Goal: Task Accomplishment & Management: Complete application form

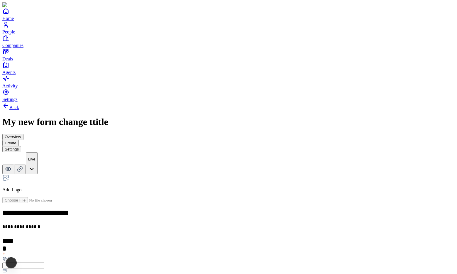
scroll to position [114, 0]
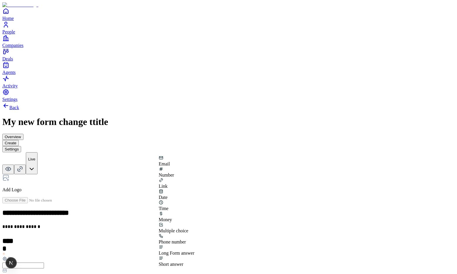
click at [194, 233] on div "Phone number" at bounding box center [177, 238] width 36 height 11
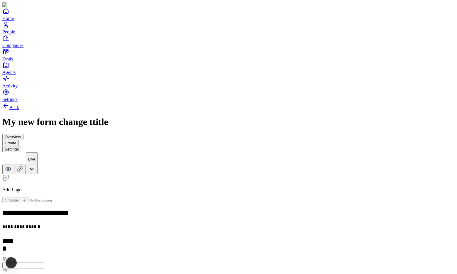
scroll to position [104, 0]
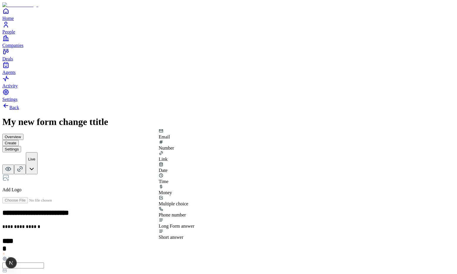
click at [194, 142] on div "Number" at bounding box center [177, 145] width 36 height 11
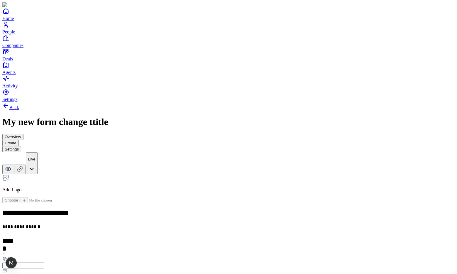
scroll to position [104, 0]
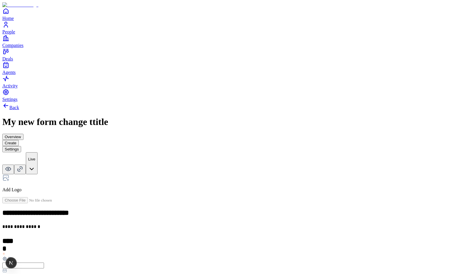
click at [44, 273] on span "Add New Element" at bounding box center [26, 279] width 35 height 5
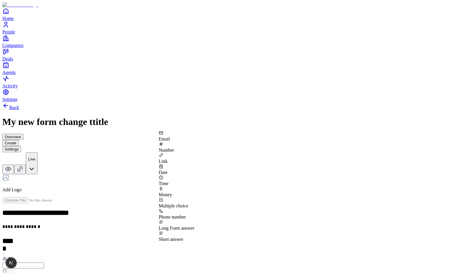
click at [194, 145] on div "Number" at bounding box center [177, 147] width 36 height 11
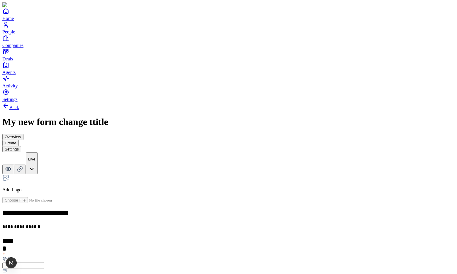
scroll to position [0, 0]
click at [44, 273] on span "Add New Element" at bounding box center [26, 279] width 35 height 5
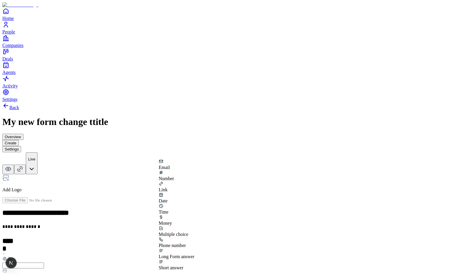
click at [194, 180] on div "Number" at bounding box center [177, 175] width 36 height 11
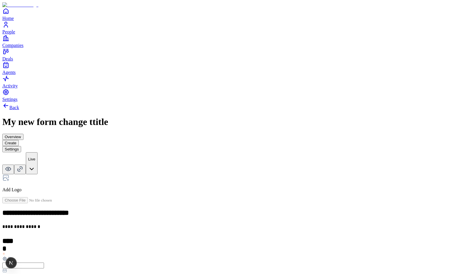
scroll to position [104, 0]
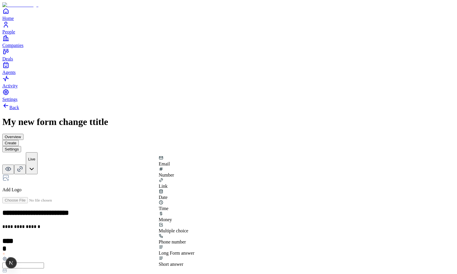
click at [194, 228] on div "Multiple choice" at bounding box center [177, 230] width 36 height 5
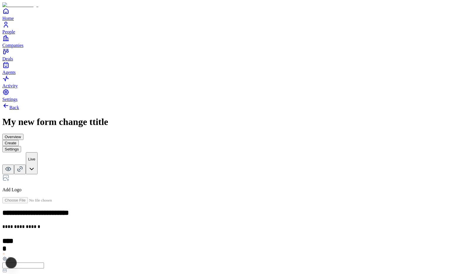
scroll to position [151, 0]
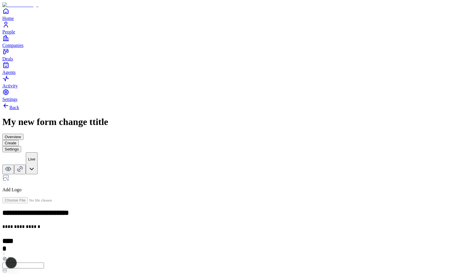
scroll to position [161, 0]
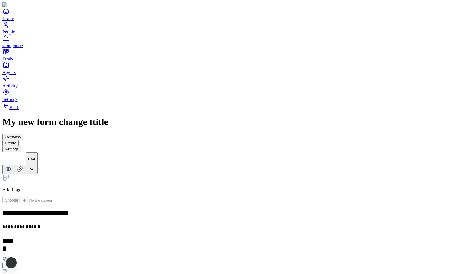
scroll to position [161, 0]
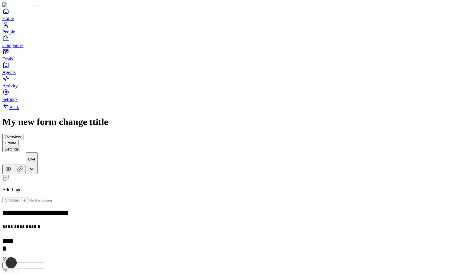
scroll to position [141, 0]
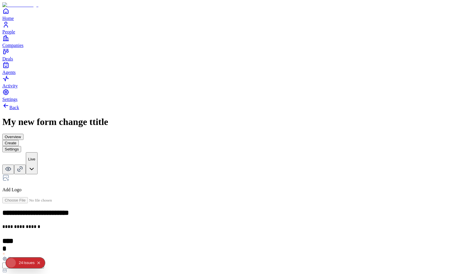
scroll to position [151, 0]
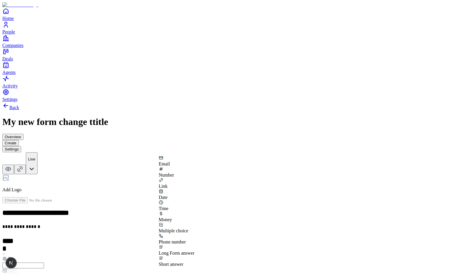
click at [194, 228] on div "Multiple choice" at bounding box center [177, 230] width 36 height 5
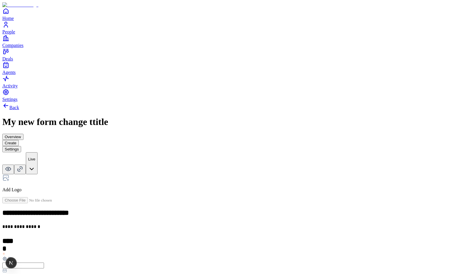
scroll to position [151, 0]
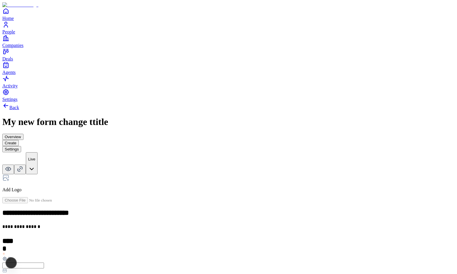
scroll to position [104, 0]
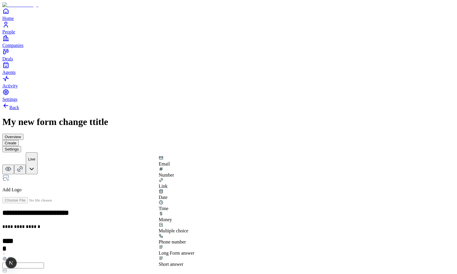
drag, startPoint x: 202, startPoint y: 210, endPoint x: 206, endPoint y: 209, distance: 4.5
click at [194, 228] on div "Multiple choice" at bounding box center [177, 230] width 36 height 5
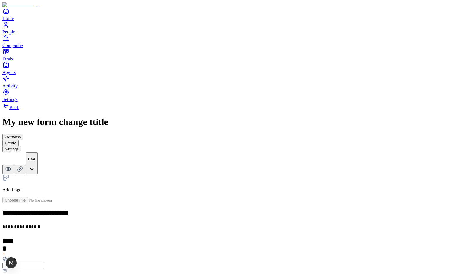
scroll to position [151, 0]
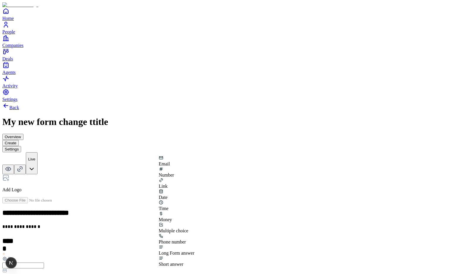
click at [194, 222] on div "Multiple choice" at bounding box center [177, 227] width 36 height 11
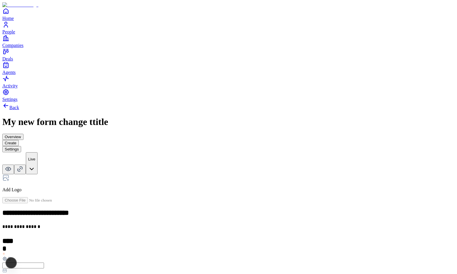
scroll to position [151, 0]
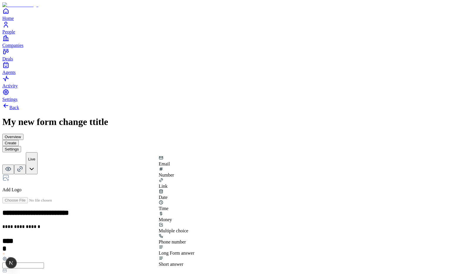
click at [194, 178] on div "Number" at bounding box center [177, 174] width 36 height 5
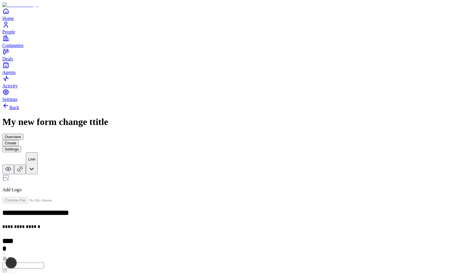
scroll to position [141, 0]
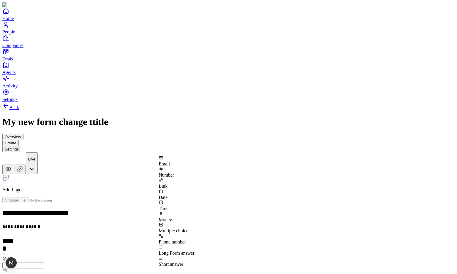
click at [194, 228] on div "Multiple choice" at bounding box center [177, 230] width 36 height 5
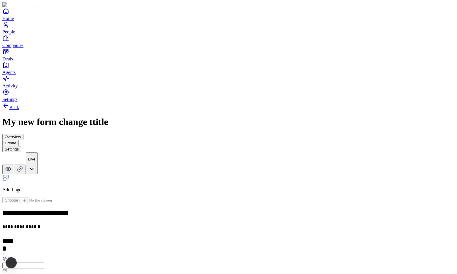
scroll to position [151, 0]
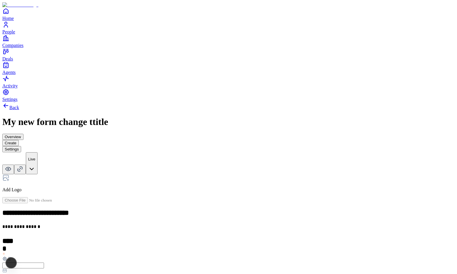
scroll to position [104, 0]
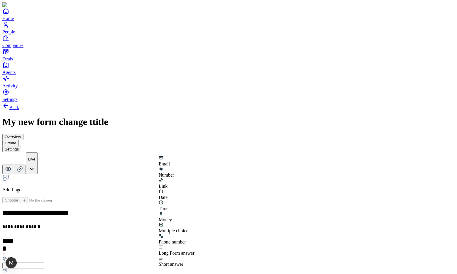
click at [174, 217] on div "Money" at bounding box center [177, 219] width 36 height 5
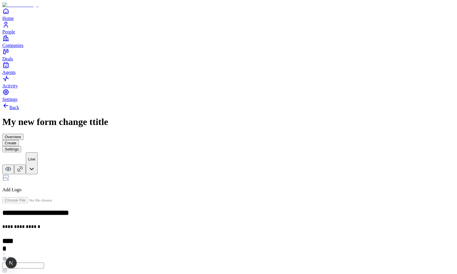
scroll to position [141, 0]
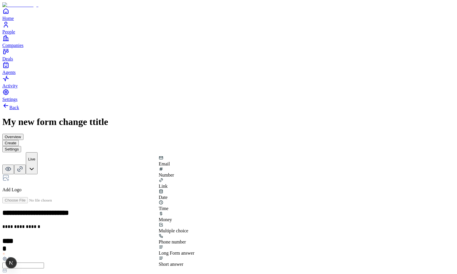
click at [170, 211] on div "Money" at bounding box center [177, 216] width 36 height 11
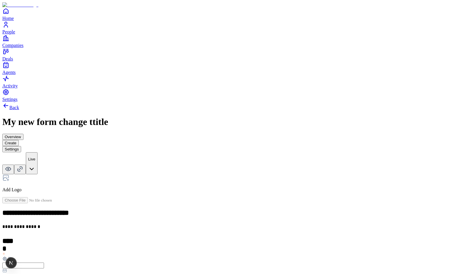
drag, startPoint x: 213, startPoint y: 204, endPoint x: 171, endPoint y: 204, distance: 42.8
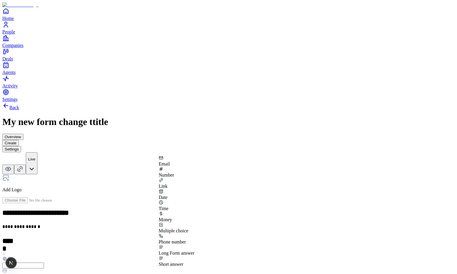
click at [194, 239] on div "Phone number" at bounding box center [177, 241] width 36 height 5
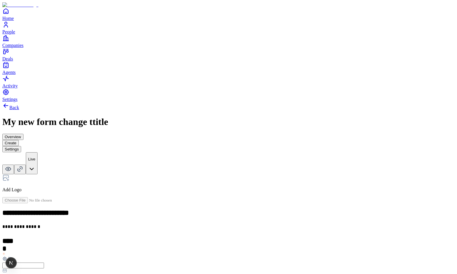
scroll to position [141, 0]
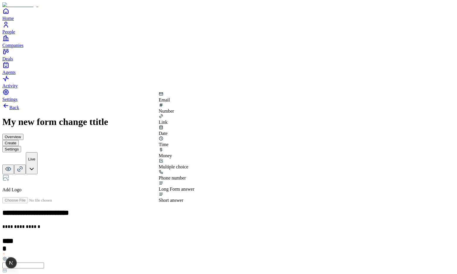
click at [194, 108] on div "Number" at bounding box center [177, 108] width 36 height 11
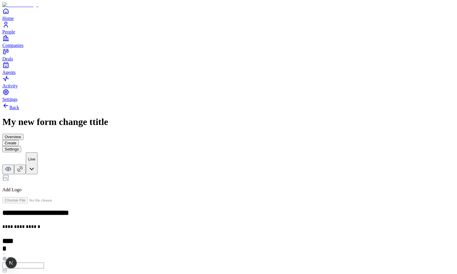
type input "*"
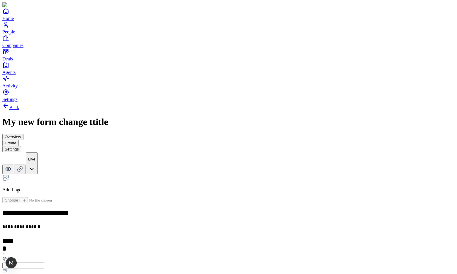
scroll to position [141, 0]
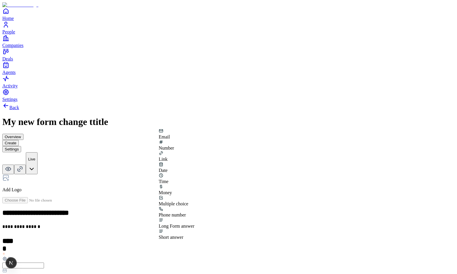
click at [194, 140] on div "Number" at bounding box center [177, 145] width 36 height 11
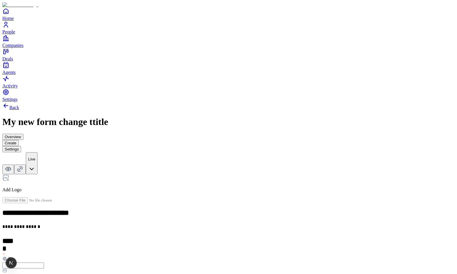
scroll to position [178, 0]
click at [44, 273] on span "Add New Element" at bounding box center [26, 279] width 35 height 5
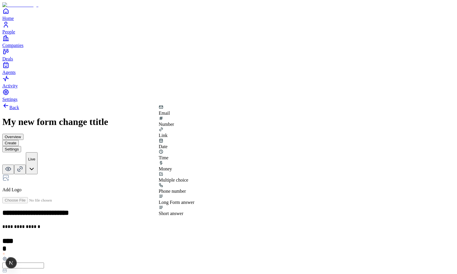
click at [194, 127] on div "Link" at bounding box center [177, 132] width 36 height 11
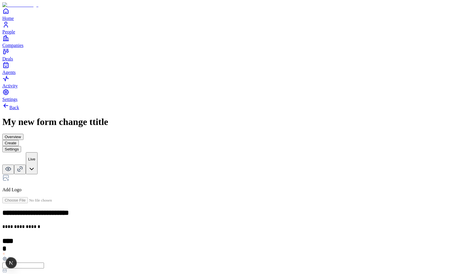
type input "*"
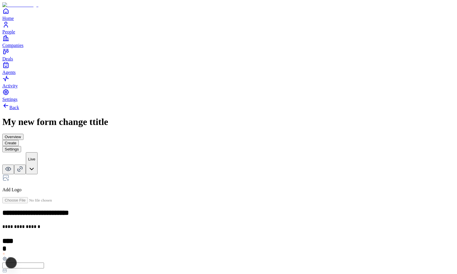
scroll to position [80, 0]
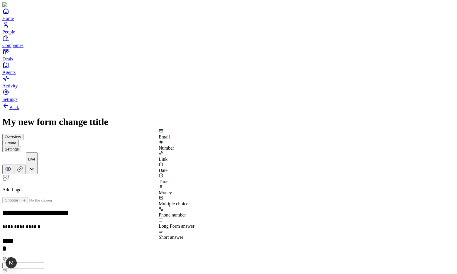
click at [194, 152] on div "Link" at bounding box center [177, 156] width 36 height 11
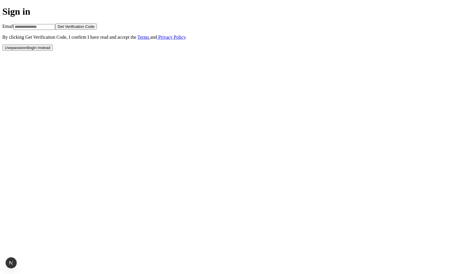
click at [223, 50] on div "Sign in Email Get Verification Code By clicking Get Verification Code , I confi…" at bounding box center [228, 28] width 452 height 44
click at [53, 51] on button "Use password login instead" at bounding box center [27, 48] width 50 height 6
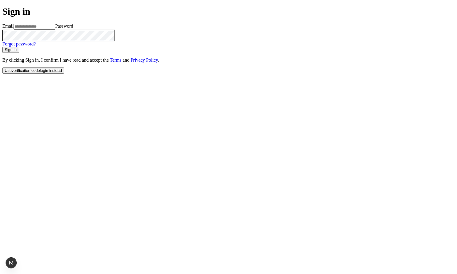
click at [55, 30] on input at bounding box center [34, 27] width 42 height 6
type input "**********"
click at [177, 47] on div "Forgot password?" at bounding box center [228, 38] width 452 height 17
click at [2, 47] on button "Sign in" at bounding box center [10, 50] width 17 height 6
